Goal: Find specific page/section: Find specific page/section

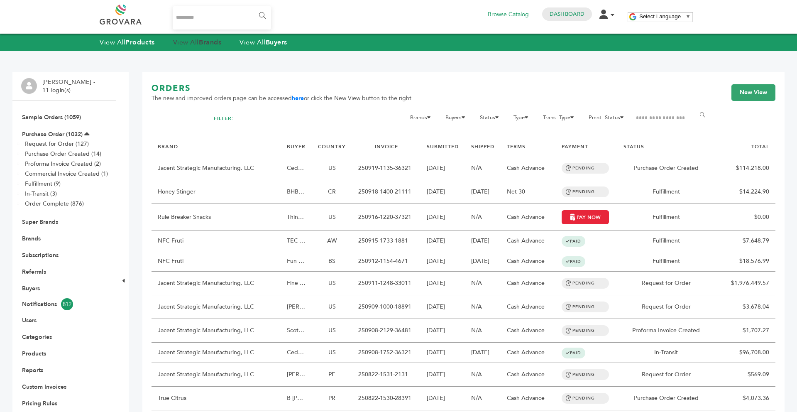
click at [197, 41] on link "View All Brands" at bounding box center [197, 42] width 49 height 9
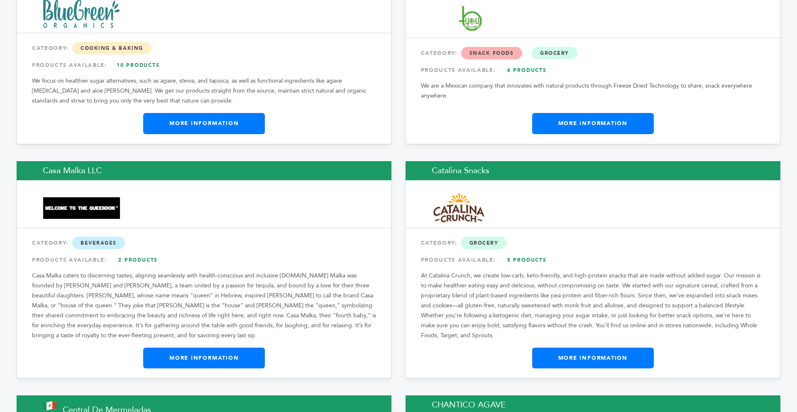
scroll to position [2844, 0]
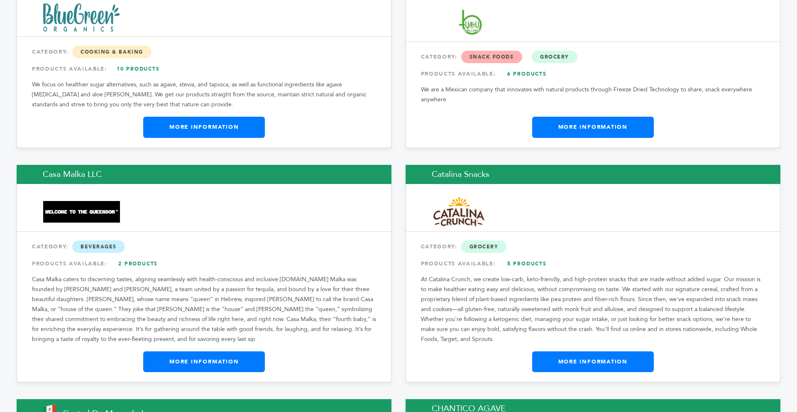
click at [207, 351] on link "More Information" at bounding box center [204, 361] width 122 height 21
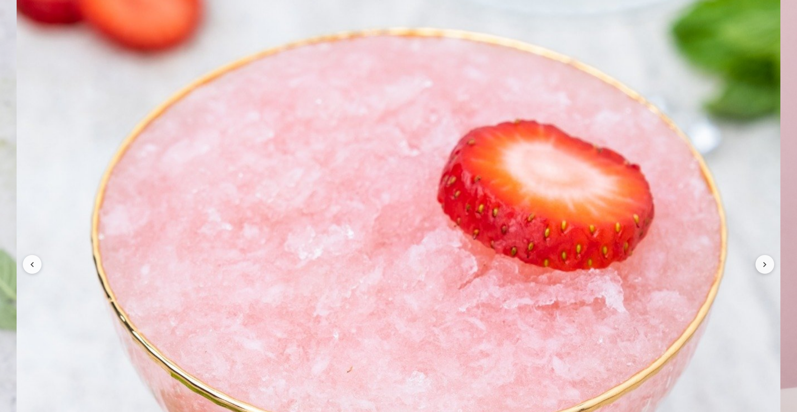
scroll to position [1444, 0]
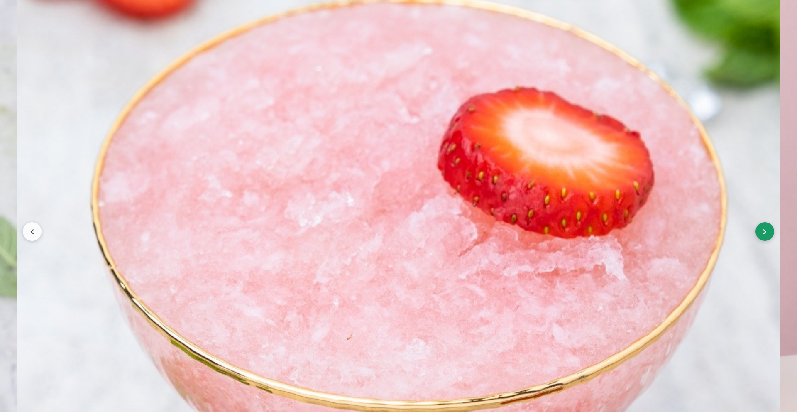
click at [771, 239] on button at bounding box center [764, 231] width 19 height 19
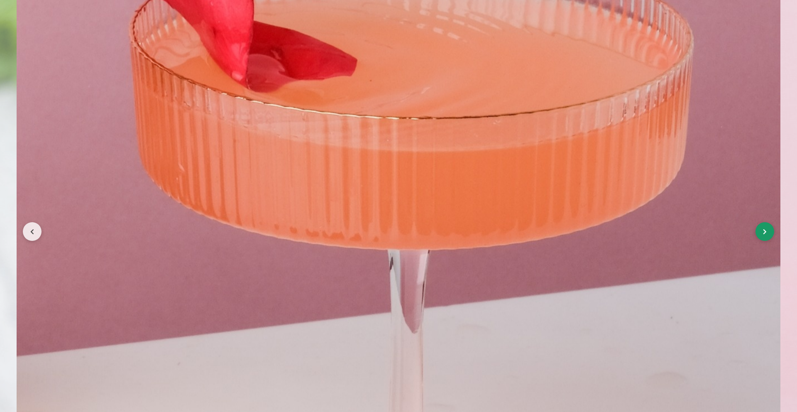
click at [760, 241] on button at bounding box center [764, 231] width 19 height 19
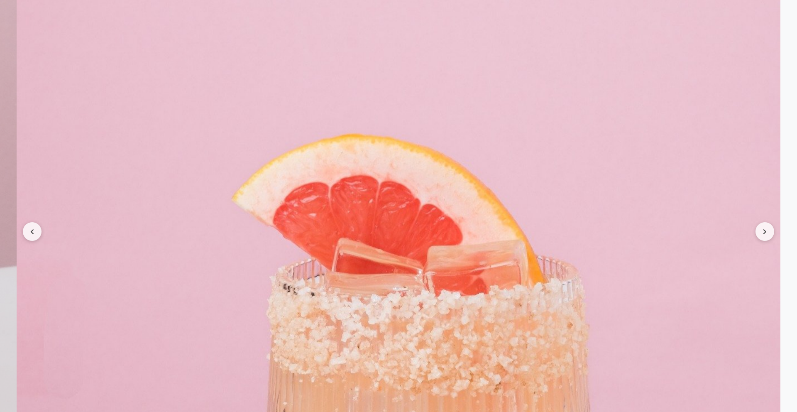
click at [748, 238] on img at bounding box center [398, 231] width 763 height 1145
click at [765, 234] on icon at bounding box center [765, 232] width 4 height 6
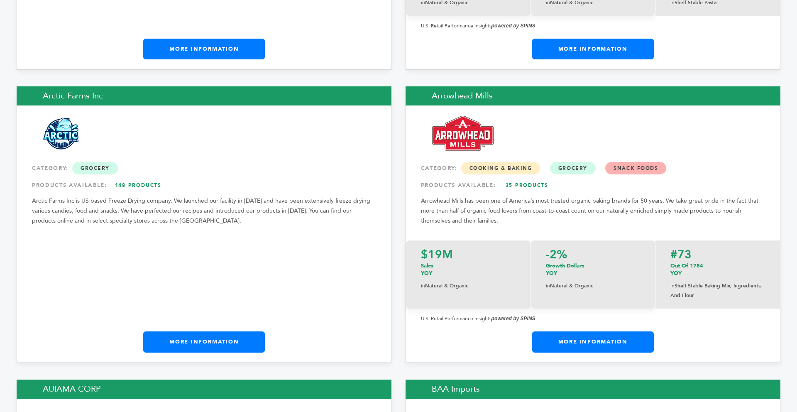
scroll to position [1277, 0]
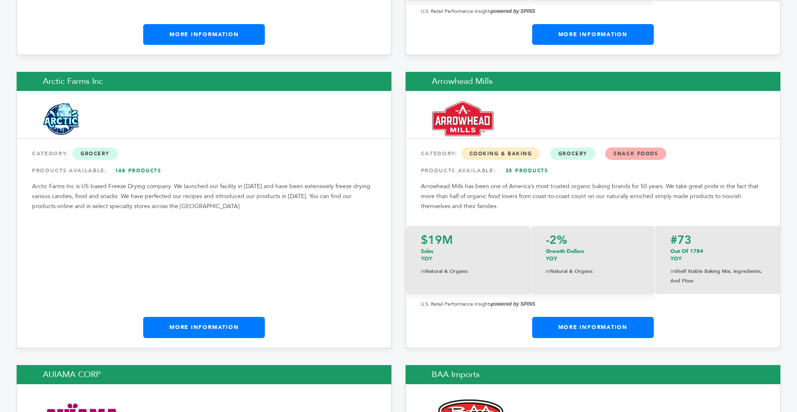
click at [178, 317] on link "More Information" at bounding box center [204, 327] width 122 height 21
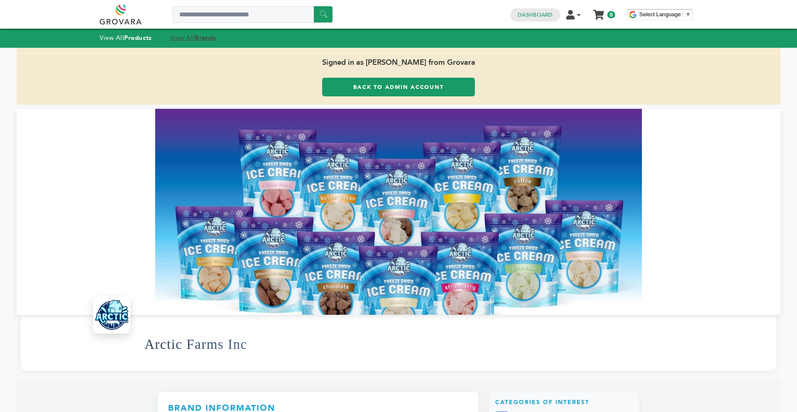
click at [208, 36] on strong "Brands" at bounding box center [206, 38] width 22 height 8
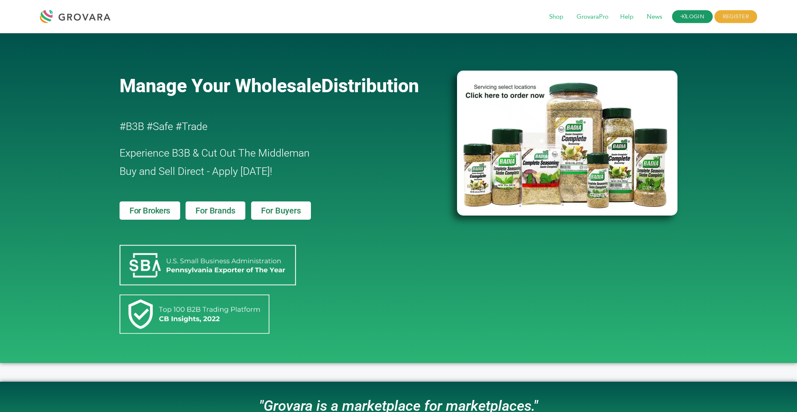
click at [691, 20] on link "LOGIN" at bounding box center [692, 16] width 41 height 13
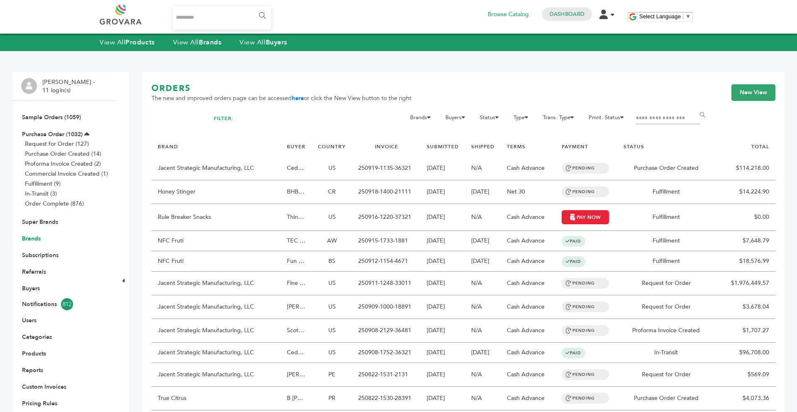
click at [30, 237] on link "Brands" at bounding box center [31, 238] width 19 height 8
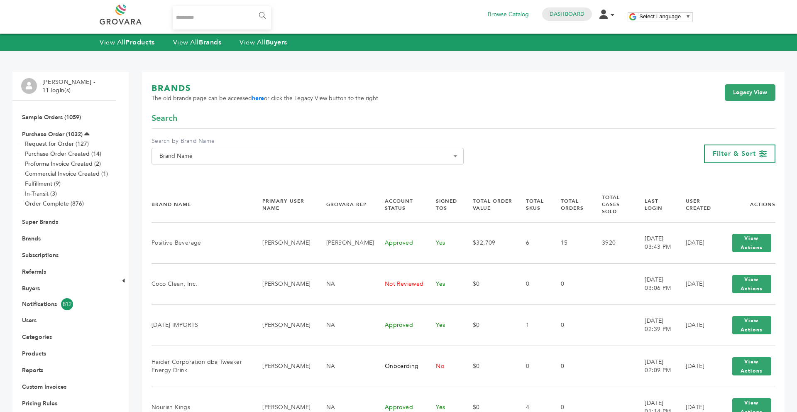
click at [279, 150] on span "Brand Name" at bounding box center [307, 156] width 303 height 12
click at [222, 174] on input "Search" at bounding box center [308, 171] width 308 height 10
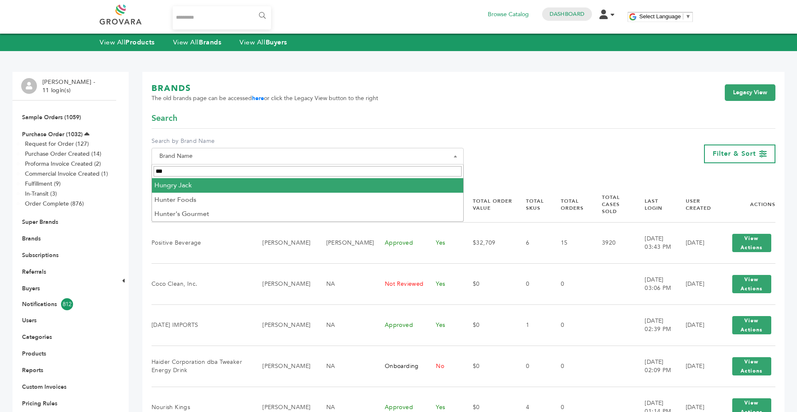
type input "***"
select select "**********"
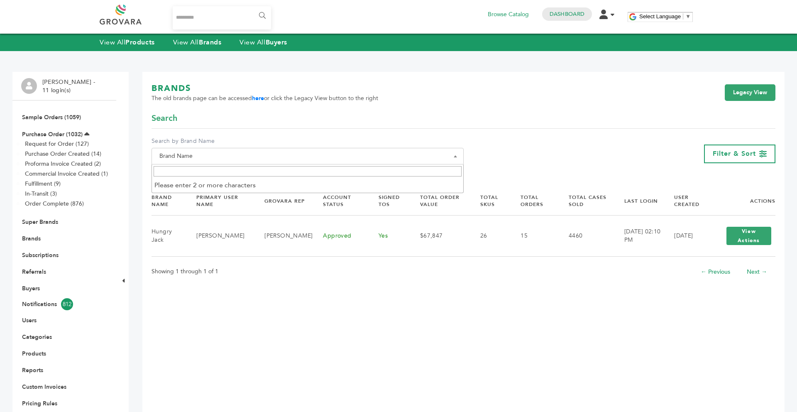
click at [214, 152] on span "Brand Name" at bounding box center [307, 156] width 303 height 12
click at [202, 178] on span at bounding box center [307, 171] width 311 height 14
click at [199, 176] on input "Search" at bounding box center [308, 171] width 308 height 10
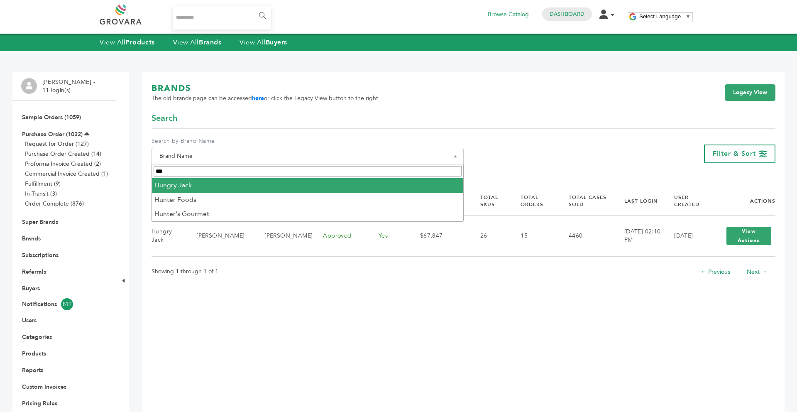
type input "***"
select select "**********"
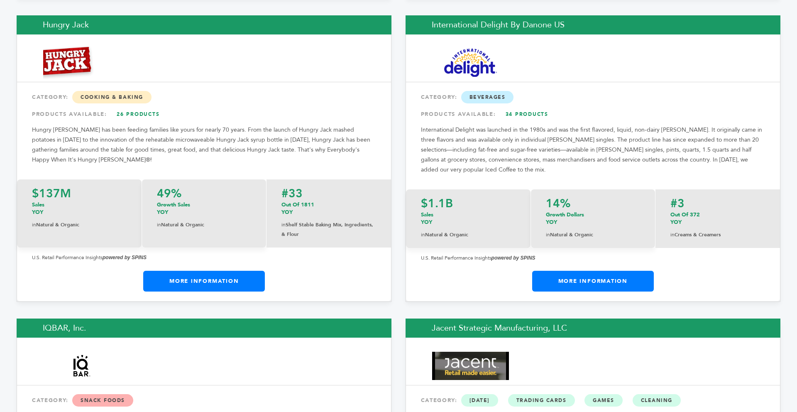
scroll to position [6676, 0]
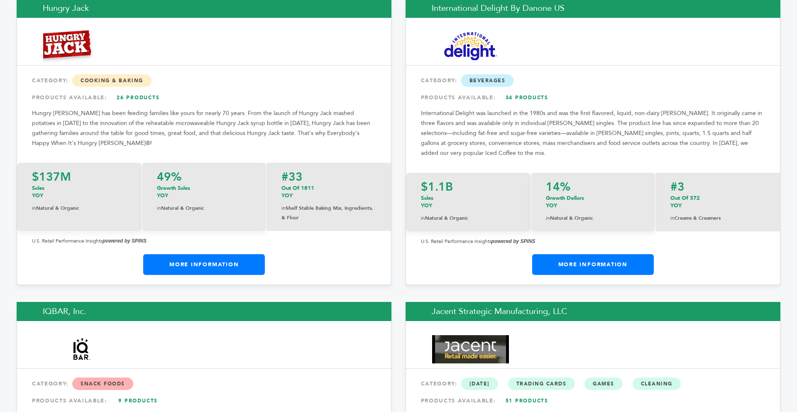
click at [234, 254] on link "More Information" at bounding box center [204, 264] width 122 height 21
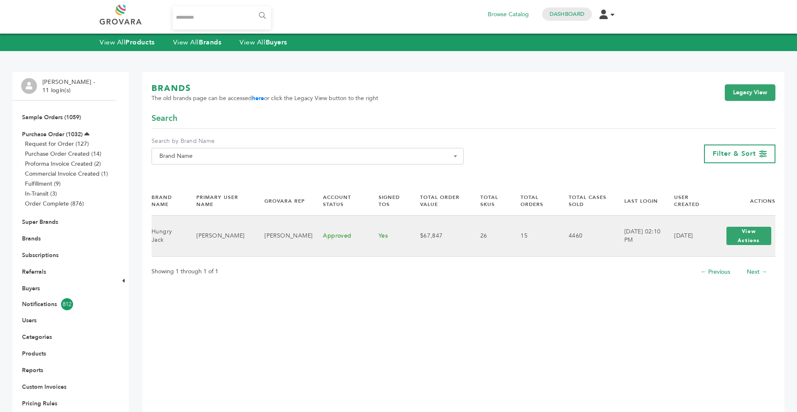
click at [758, 241] on button "View Actions" at bounding box center [748, 236] width 45 height 18
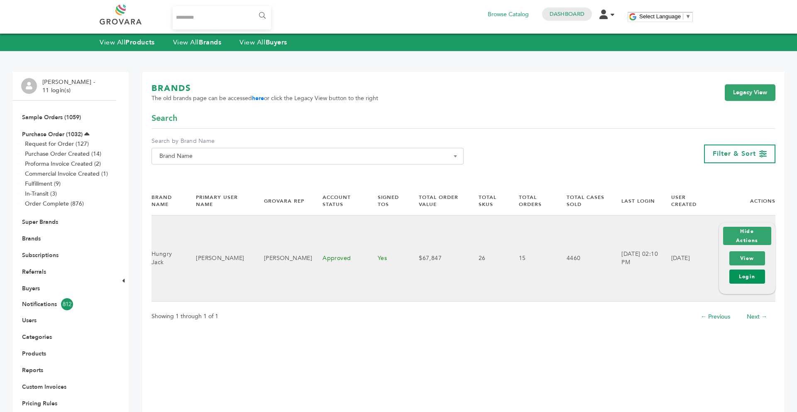
click at [742, 278] on link "Login" at bounding box center [747, 276] width 36 height 14
